Goal: Find contact information: Obtain details needed to contact an individual or organization

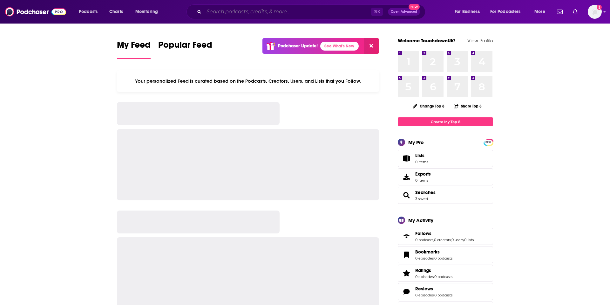
click at [232, 15] on input "Search podcasts, credits, & more..." at bounding box center [287, 12] width 167 height 10
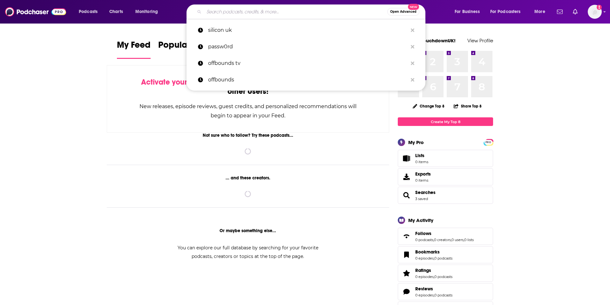
paste input "Suskova"
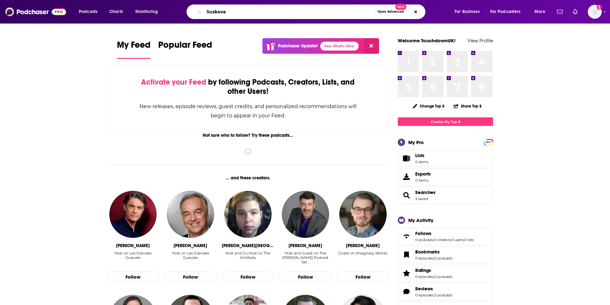
drag, startPoint x: 235, startPoint y: 10, endPoint x: 180, endPoint y: 9, distance: 54.3
click at [180, 9] on div "Suskova Open Advanced New" at bounding box center [312, 11] width 272 height 15
type input "the big technology podcast"
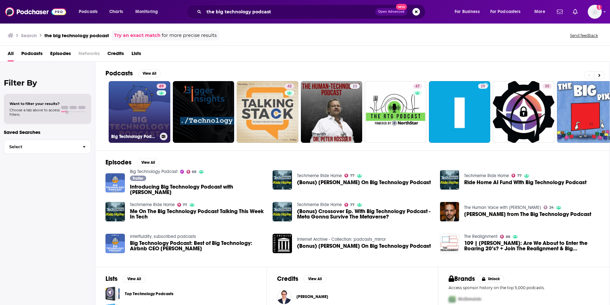
click at [144, 111] on link "69 Big Technology Podcast" at bounding box center [140, 112] width 62 height 62
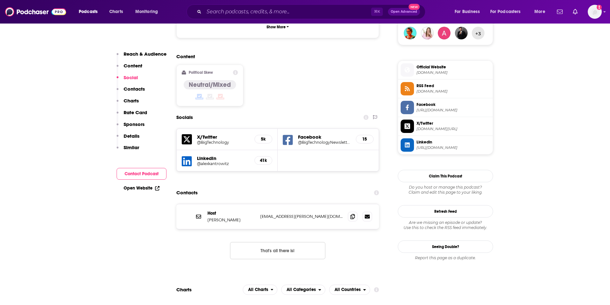
scroll to position [516, 0]
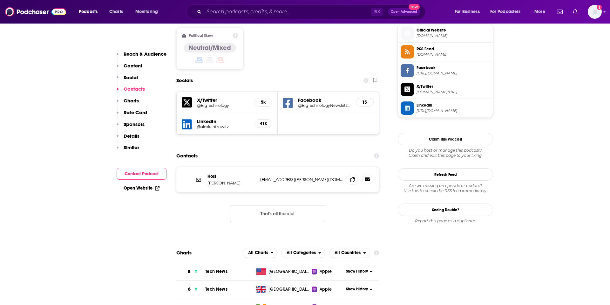
click at [365, 177] on icon at bounding box center [367, 179] width 5 height 5
